Goal: Check status: Check status

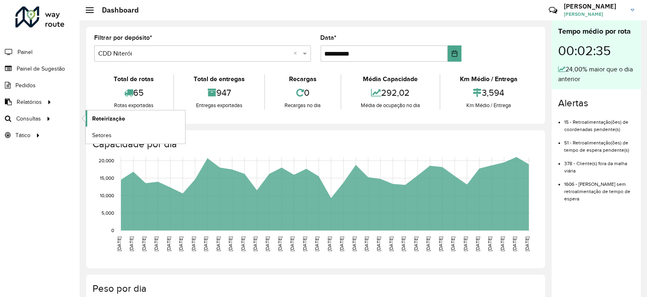
click at [107, 118] on span "Roteirização" at bounding box center [108, 118] width 33 height 9
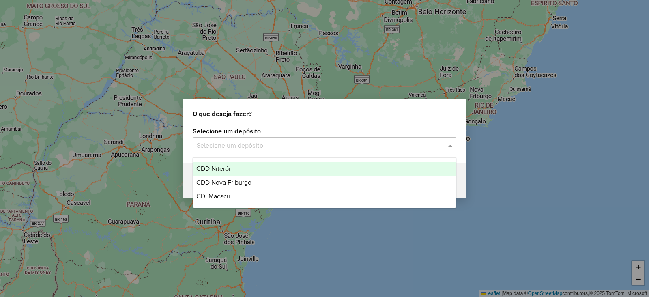
click at [229, 146] on input "text" at bounding box center [316, 146] width 239 height 10
click at [211, 171] on span "CDD Niterói" at bounding box center [213, 168] width 34 height 7
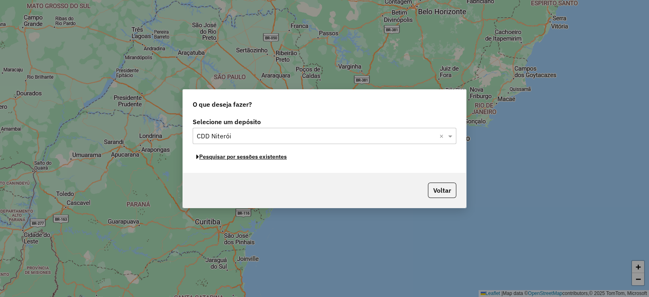
click at [253, 161] on button "Pesquisar por sessões existentes" at bounding box center [242, 157] width 98 height 13
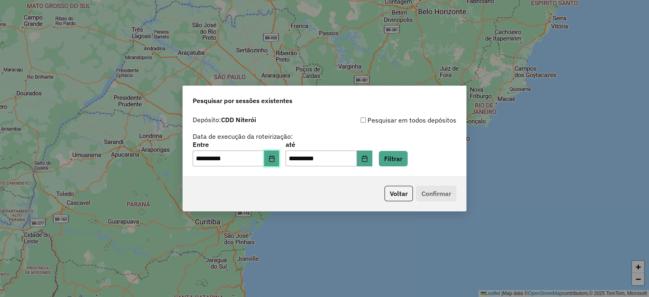
click at [275, 161] on icon "Choose Date" at bounding box center [272, 158] width 6 height 6
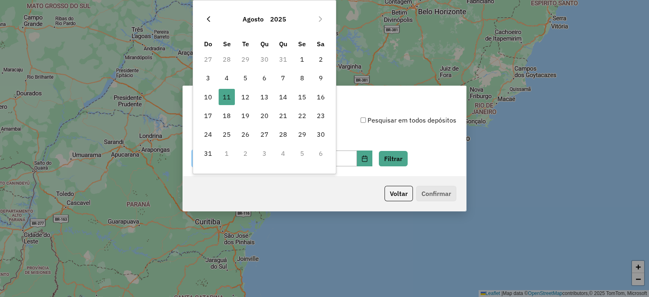
click at [211, 18] on icon "Previous Month" at bounding box center [208, 19] width 6 height 6
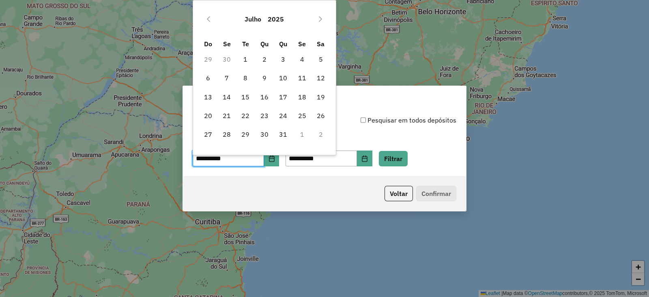
click at [211, 18] on icon "Previous Month" at bounding box center [208, 19] width 6 height 6
click at [265, 78] on span "11" at bounding box center [264, 78] width 16 height 16
type input "**********"
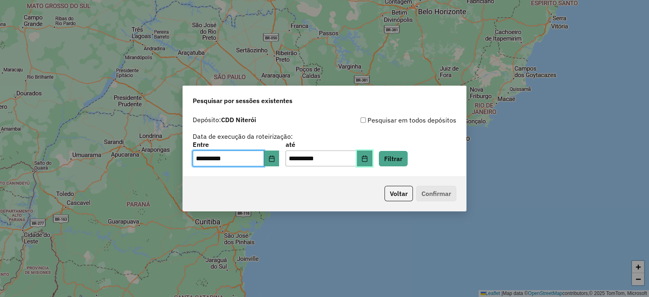
click at [368, 157] on icon "Choose Date" at bounding box center [364, 158] width 6 height 6
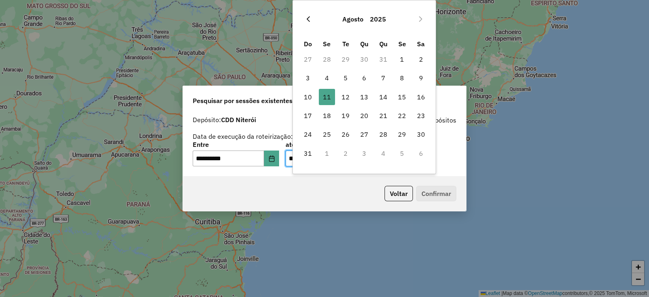
click at [310, 20] on icon "Previous Month" at bounding box center [308, 19] width 6 height 6
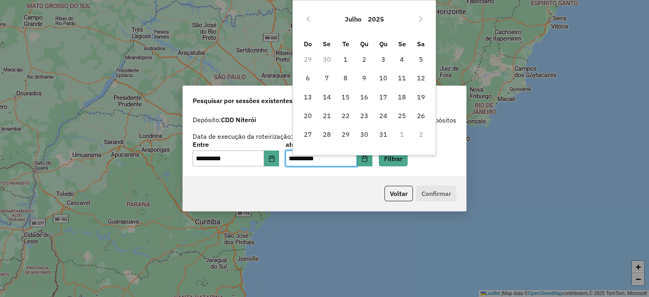
click at [310, 20] on icon "Previous Month" at bounding box center [308, 19] width 6 height 6
click at [364, 80] on span "11" at bounding box center [364, 78] width 16 height 16
type input "**********"
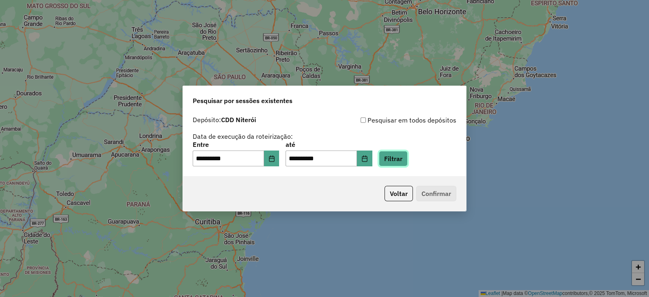
click at [404, 157] on button "Filtrar" at bounding box center [393, 158] width 29 height 15
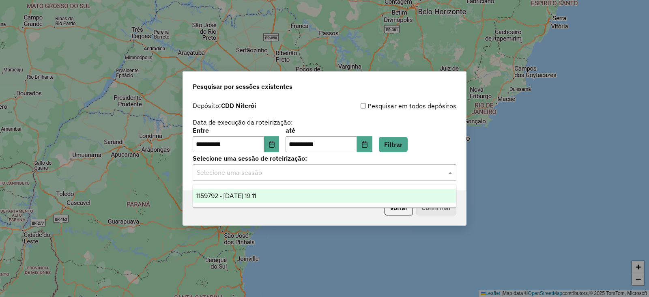
click at [247, 171] on input "text" at bounding box center [316, 173] width 239 height 10
click at [228, 194] on span "1159792 - 11/06/2025 19:11" at bounding box center [226, 195] width 60 height 7
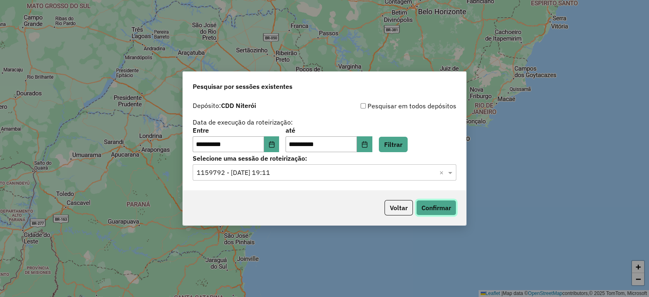
click at [432, 209] on button "Confirmar" at bounding box center [436, 207] width 40 height 15
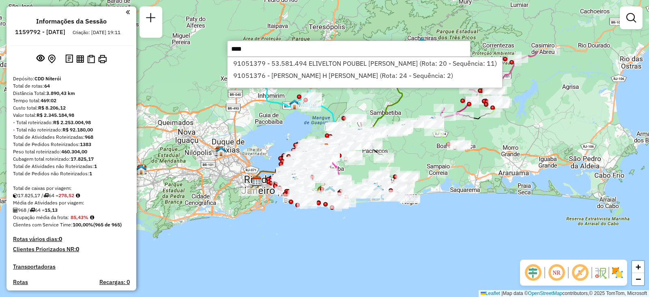
type input "*****"
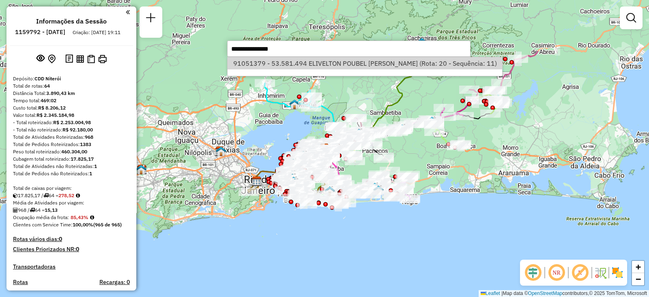
select select "**********"
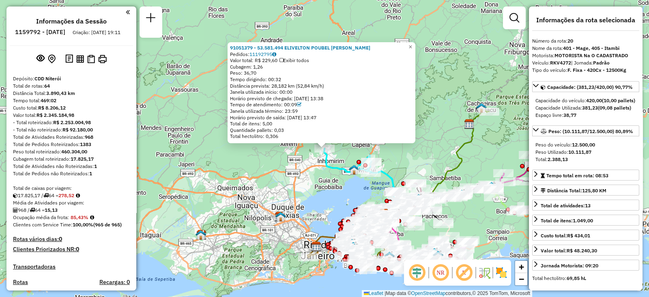
scroll to position [1122, 0]
